Goal: Find specific page/section: Find specific page/section

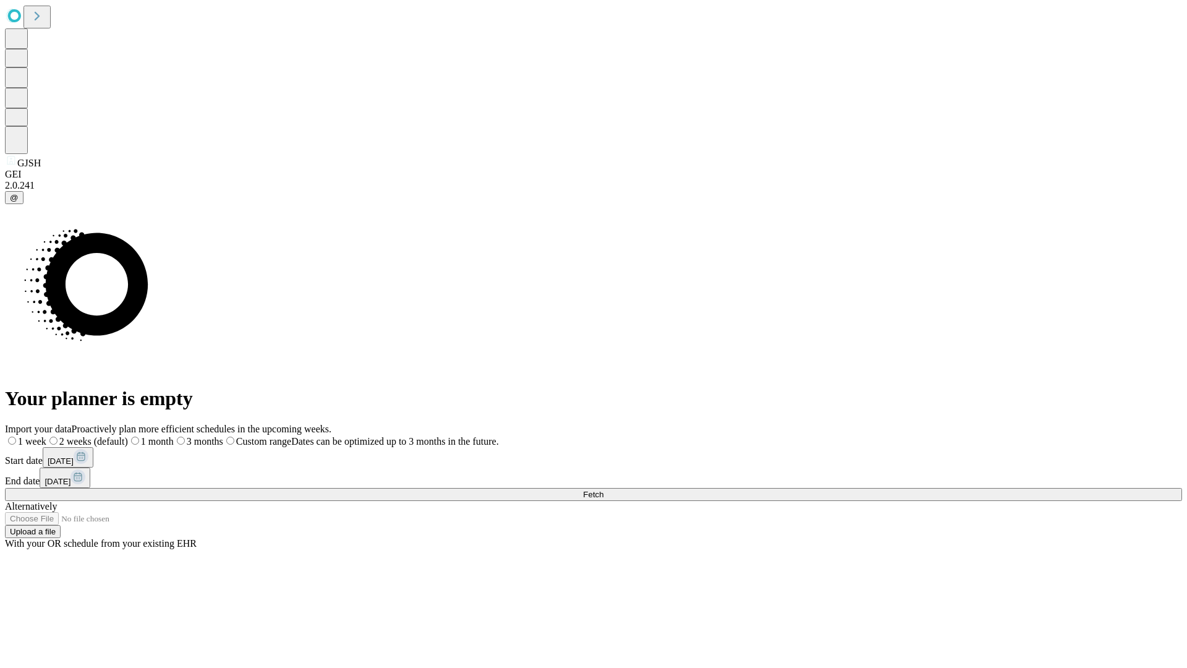
click at [603, 490] on span "Fetch" at bounding box center [593, 494] width 20 height 9
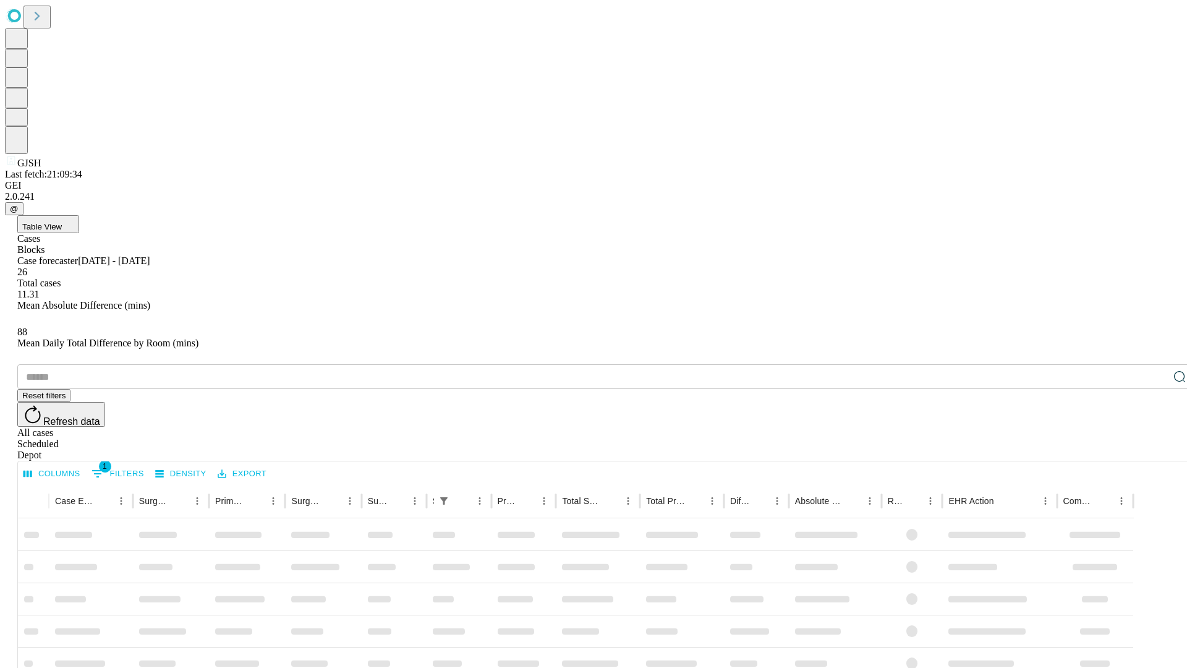
click at [1155, 449] on div "Depot" at bounding box center [605, 454] width 1177 height 11
